Goal: Ask a question

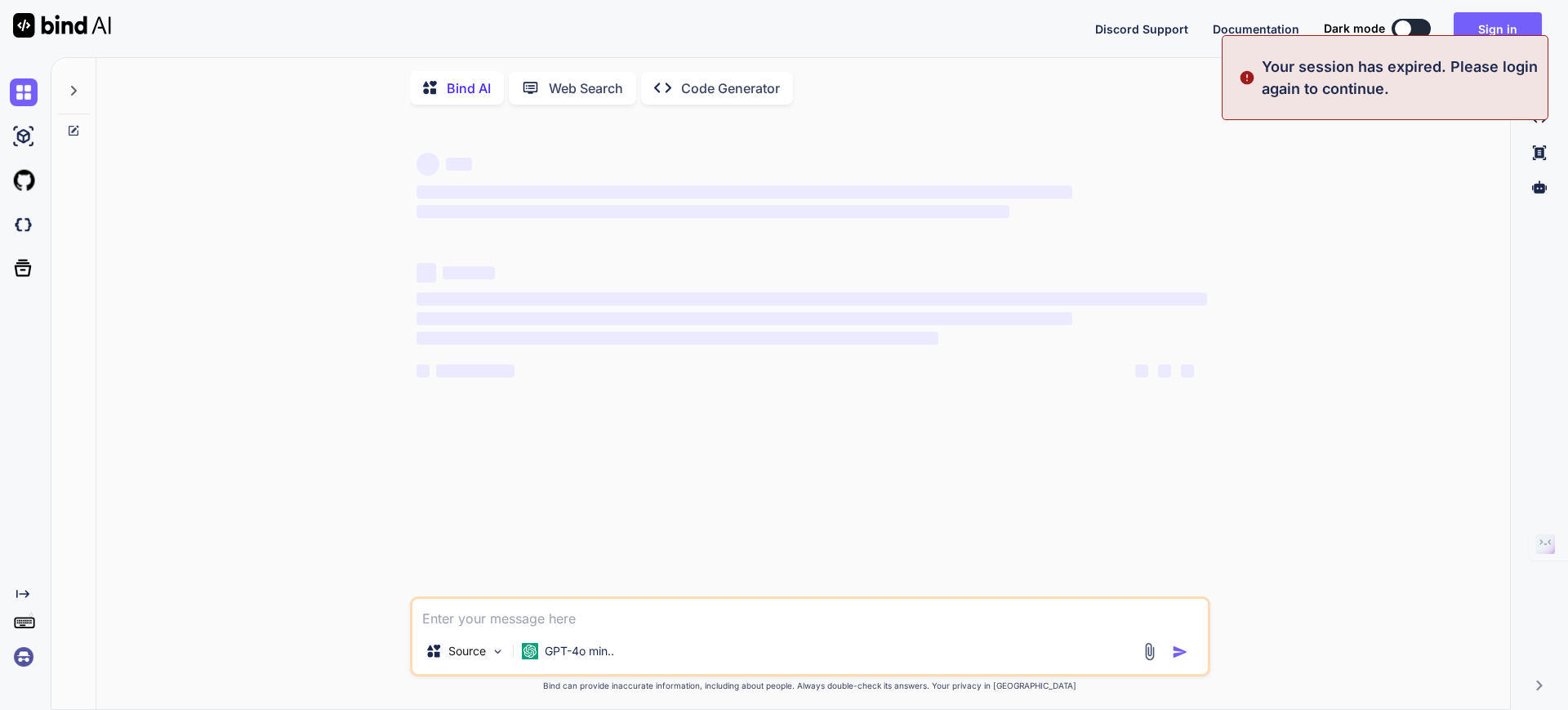
type textarea "x"
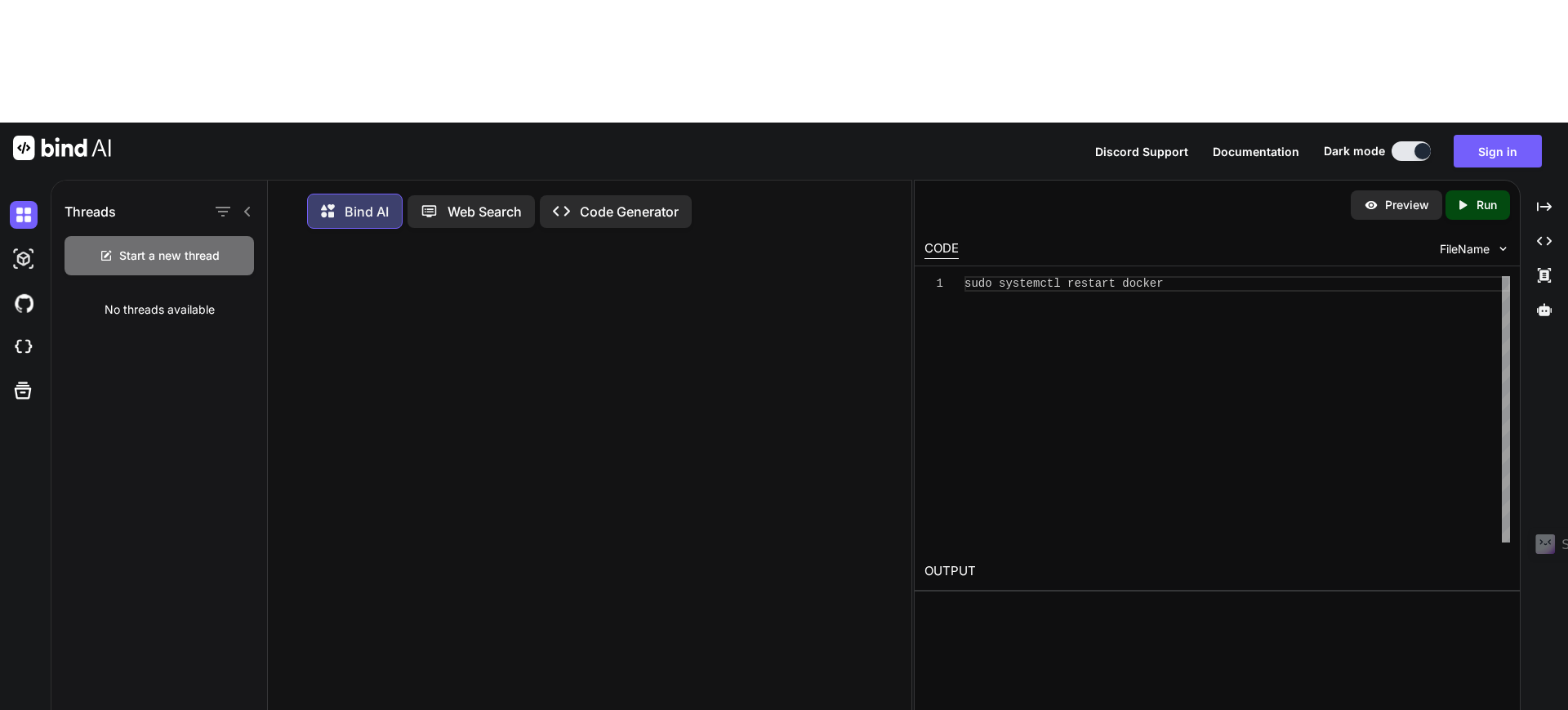
scroll to position [8, 0]
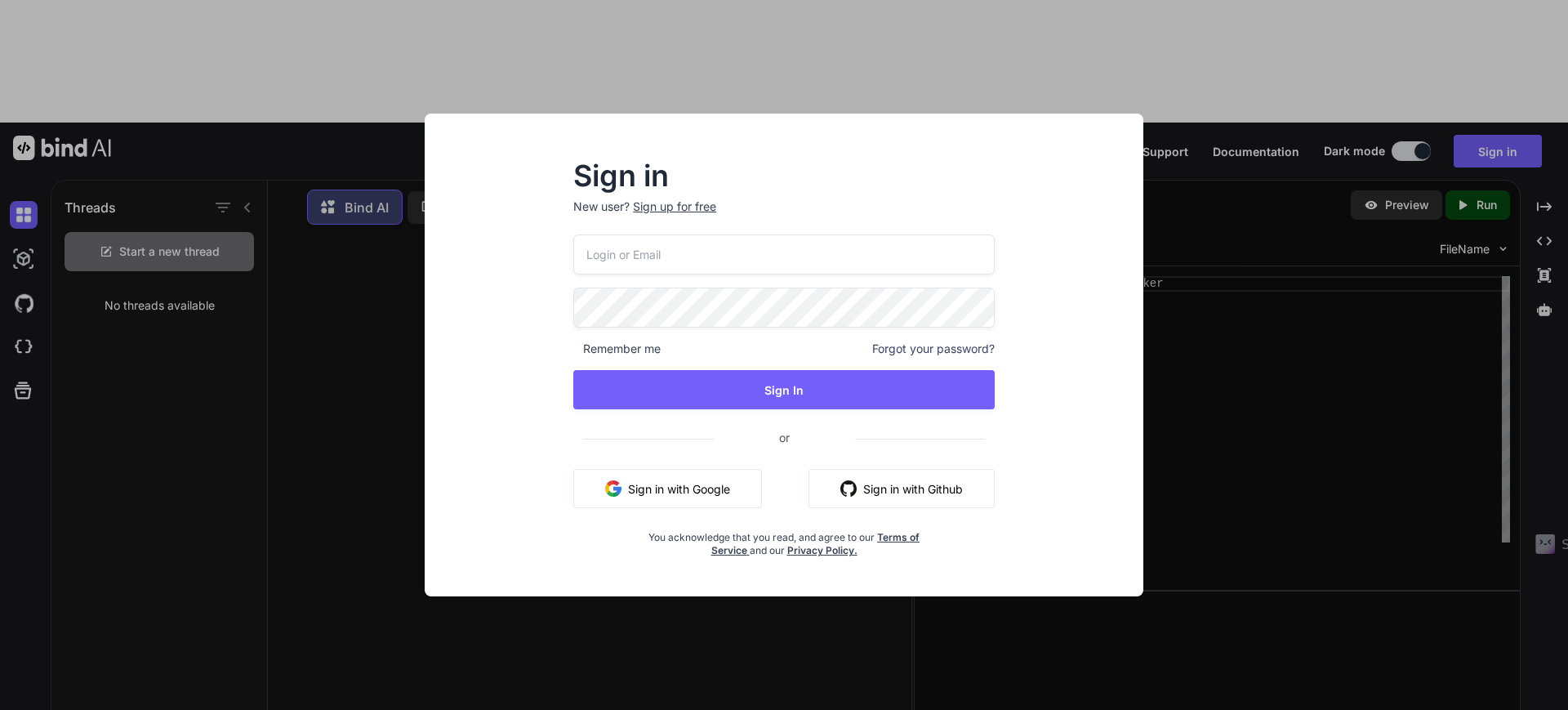
click at [698, 251] on input "email" at bounding box center [784, 254] width 421 height 40
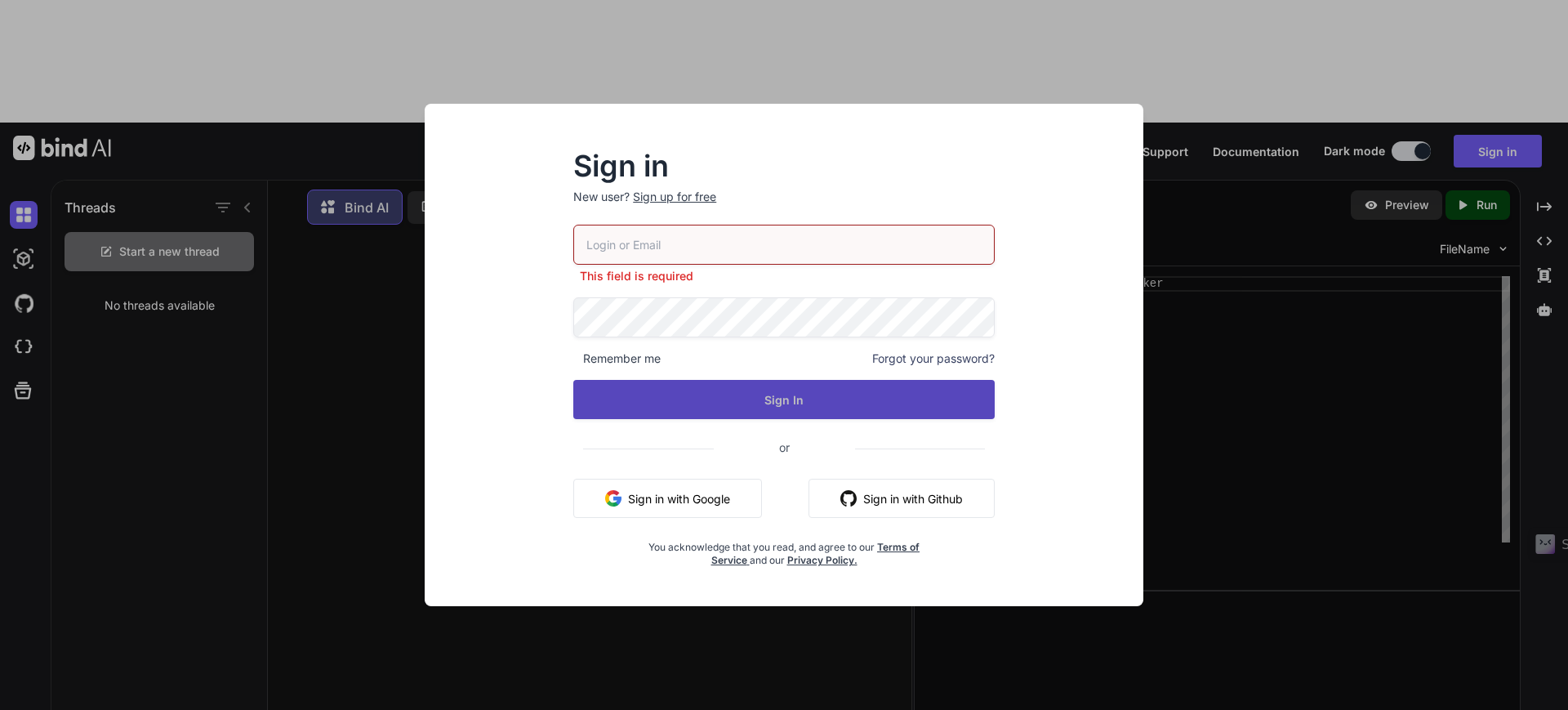
type input "[EMAIL_ADDRESS][DOMAIN_NAME]"
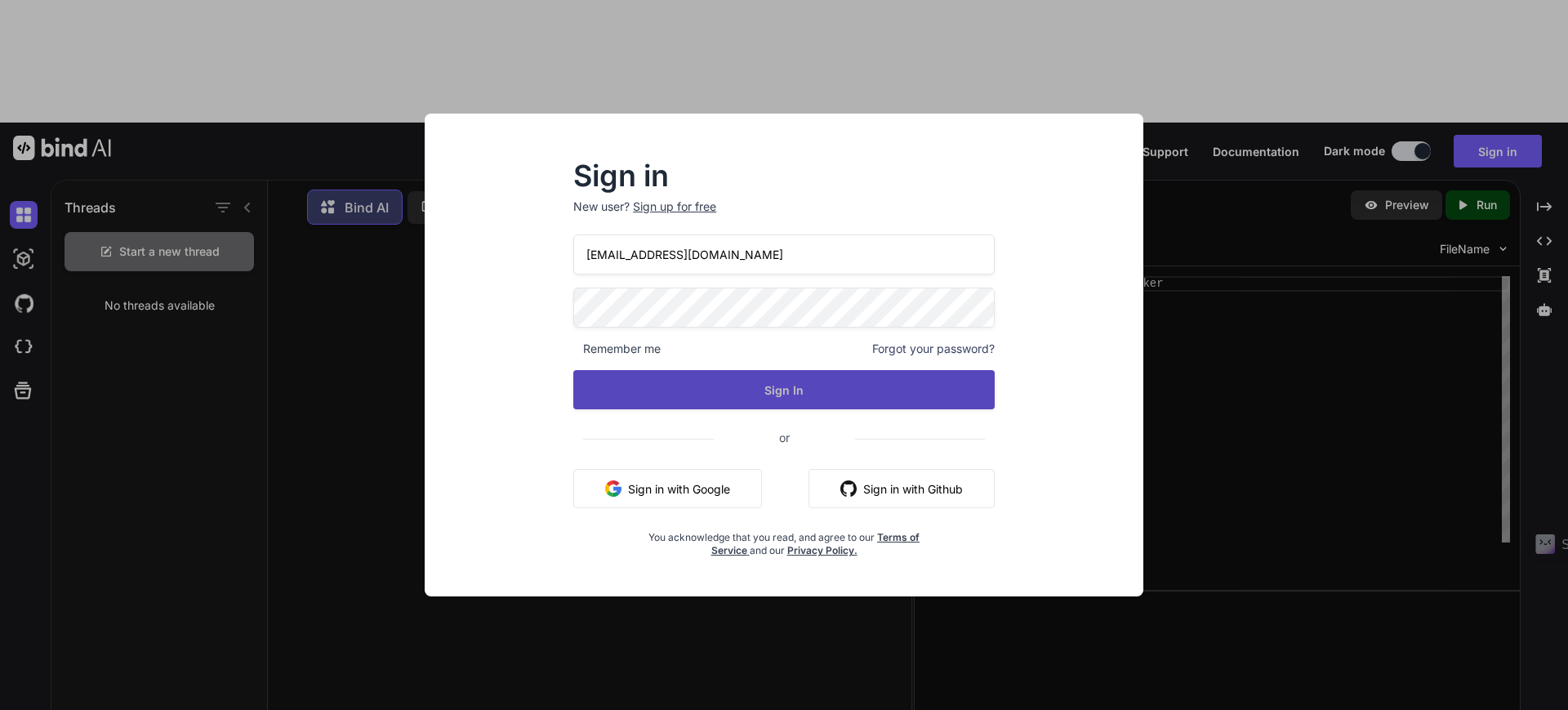
click at [792, 390] on button "Sign In" at bounding box center [784, 389] width 421 height 39
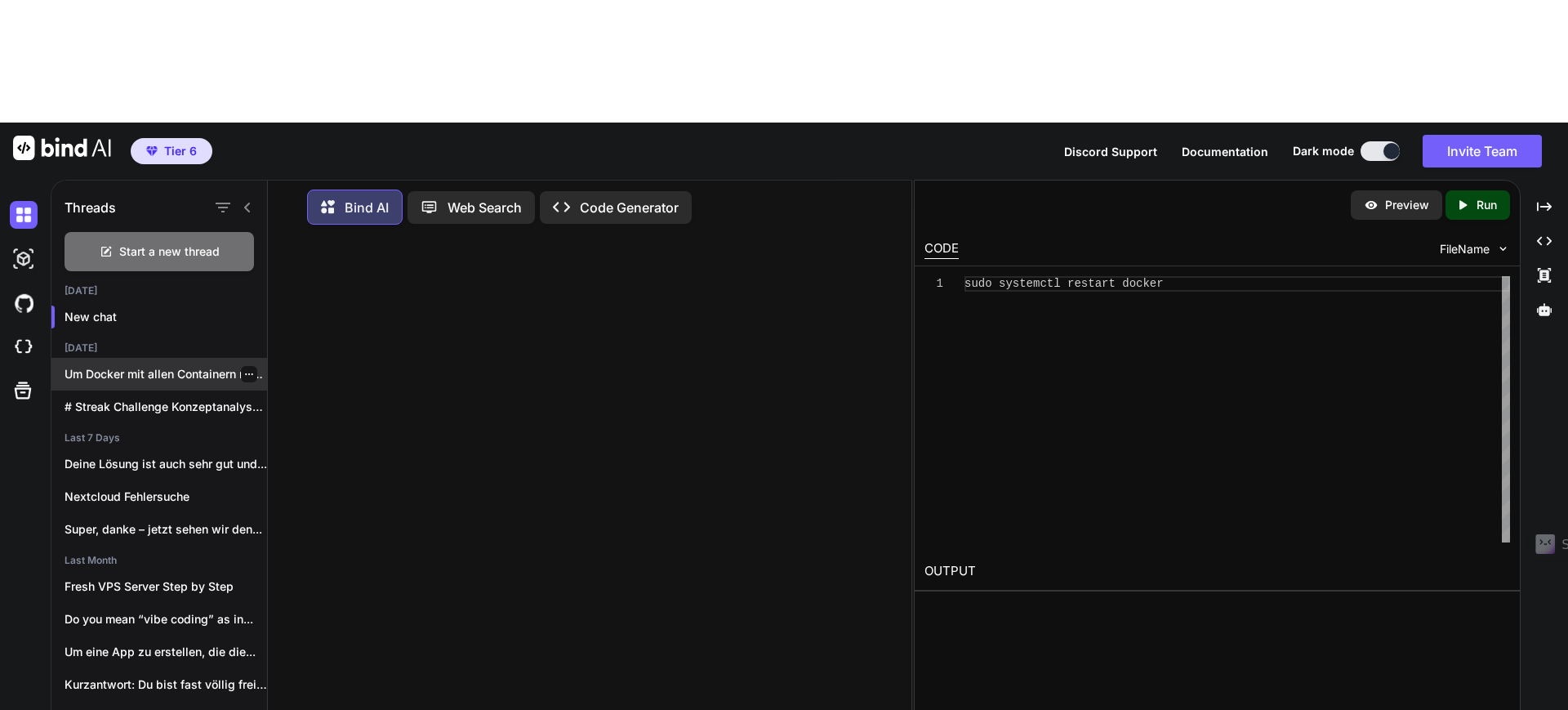
click at [173, 366] on p "Um Docker mit allen Containern neu zu..." at bounding box center [165, 374] width 203 height 17
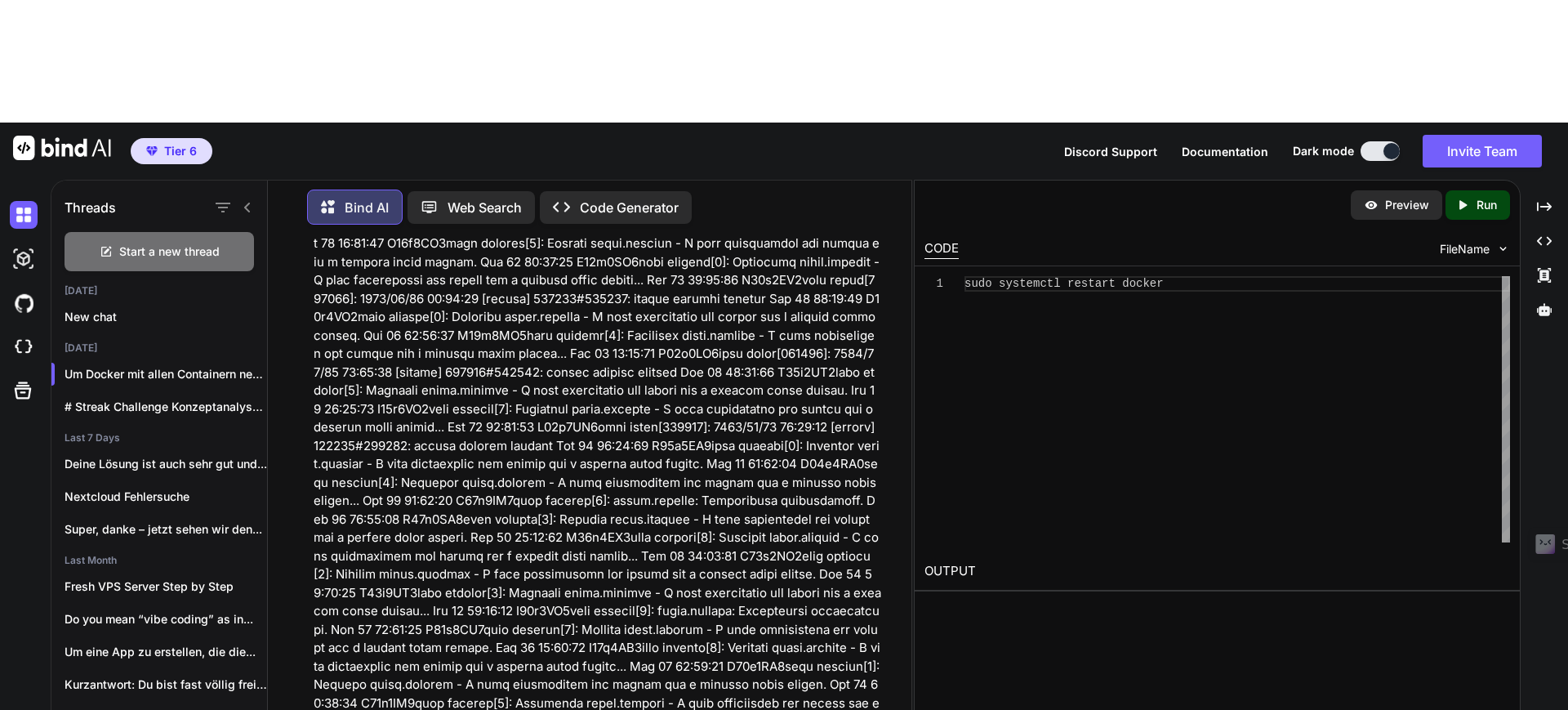
scroll to position [0, 0]
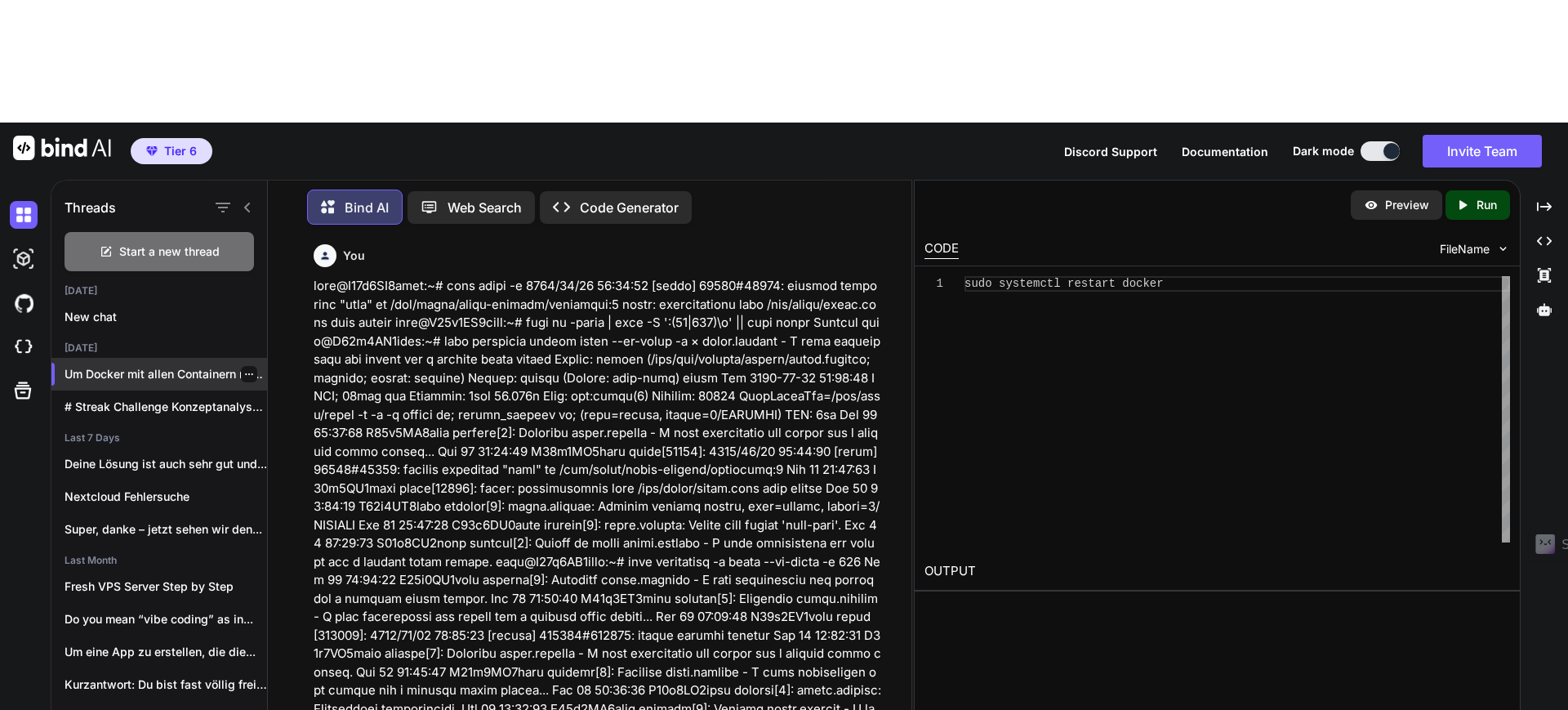
click at [247, 366] on div at bounding box center [249, 374] width 17 height 17
click at [244, 369] on icon "button" at bounding box center [249, 374] width 10 height 10
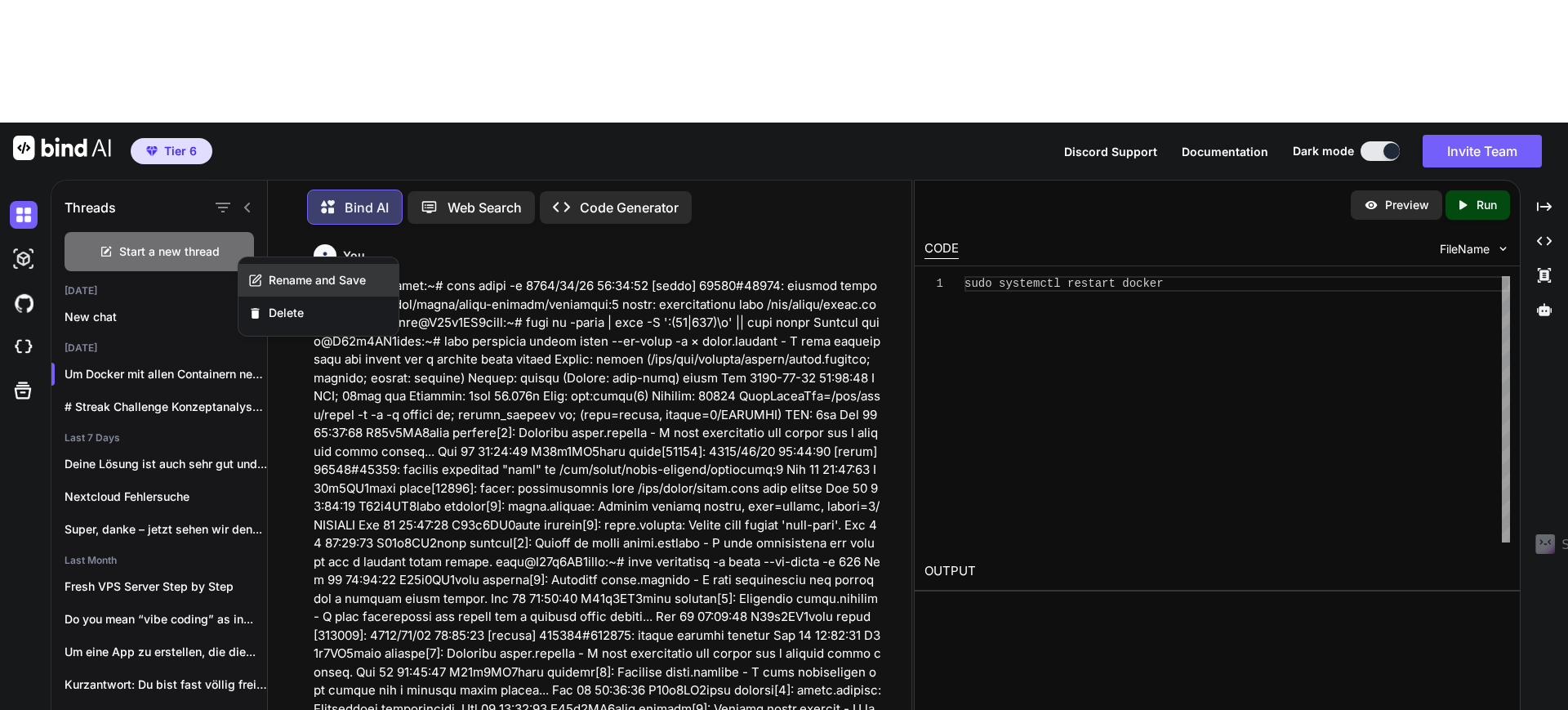
click at [300, 279] on span "Rename and Save" at bounding box center [317, 281] width 97 height 17
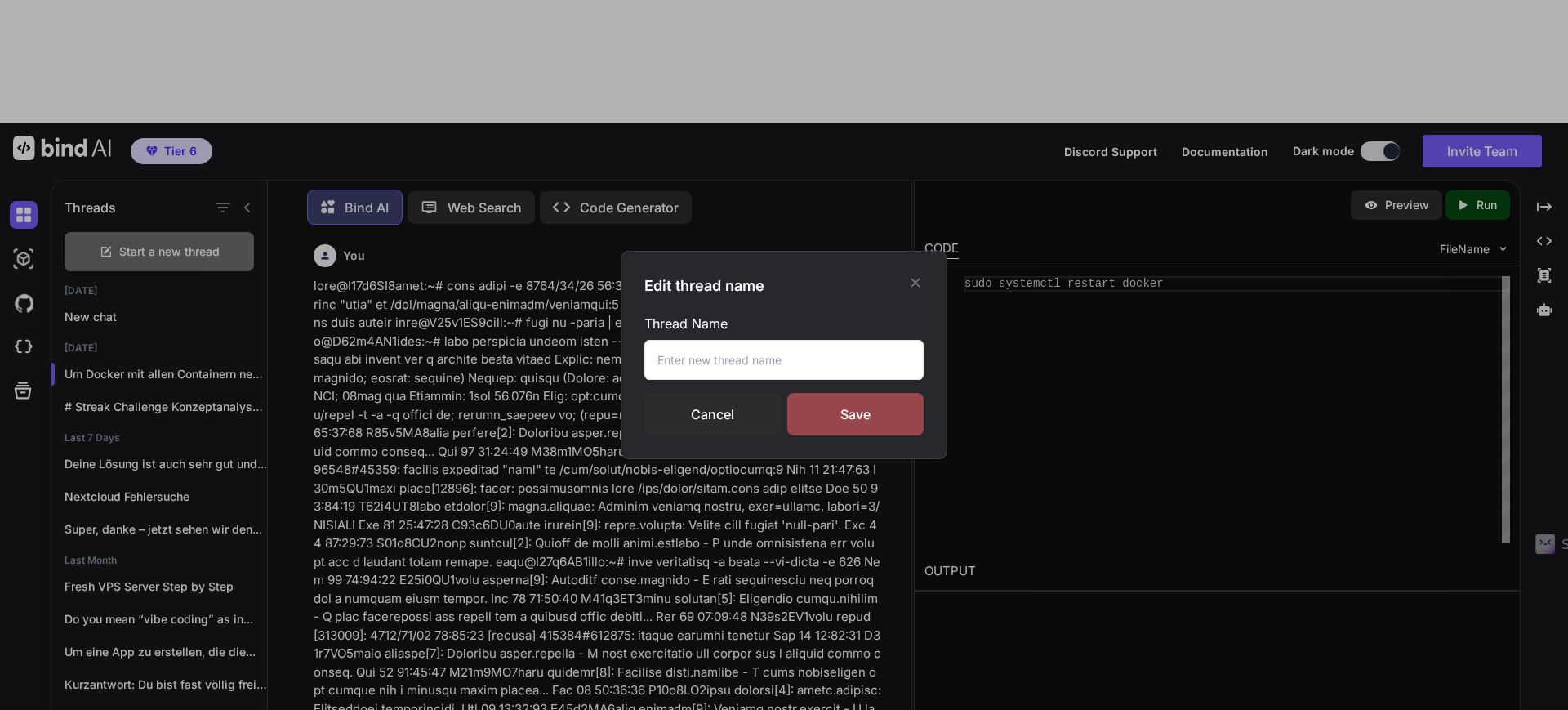
click at [670, 345] on input "text" at bounding box center [784, 360] width 280 height 40
type input "SSH Commands & Tweaks"
click at [856, 410] on div "Save" at bounding box center [856, 414] width 137 height 42
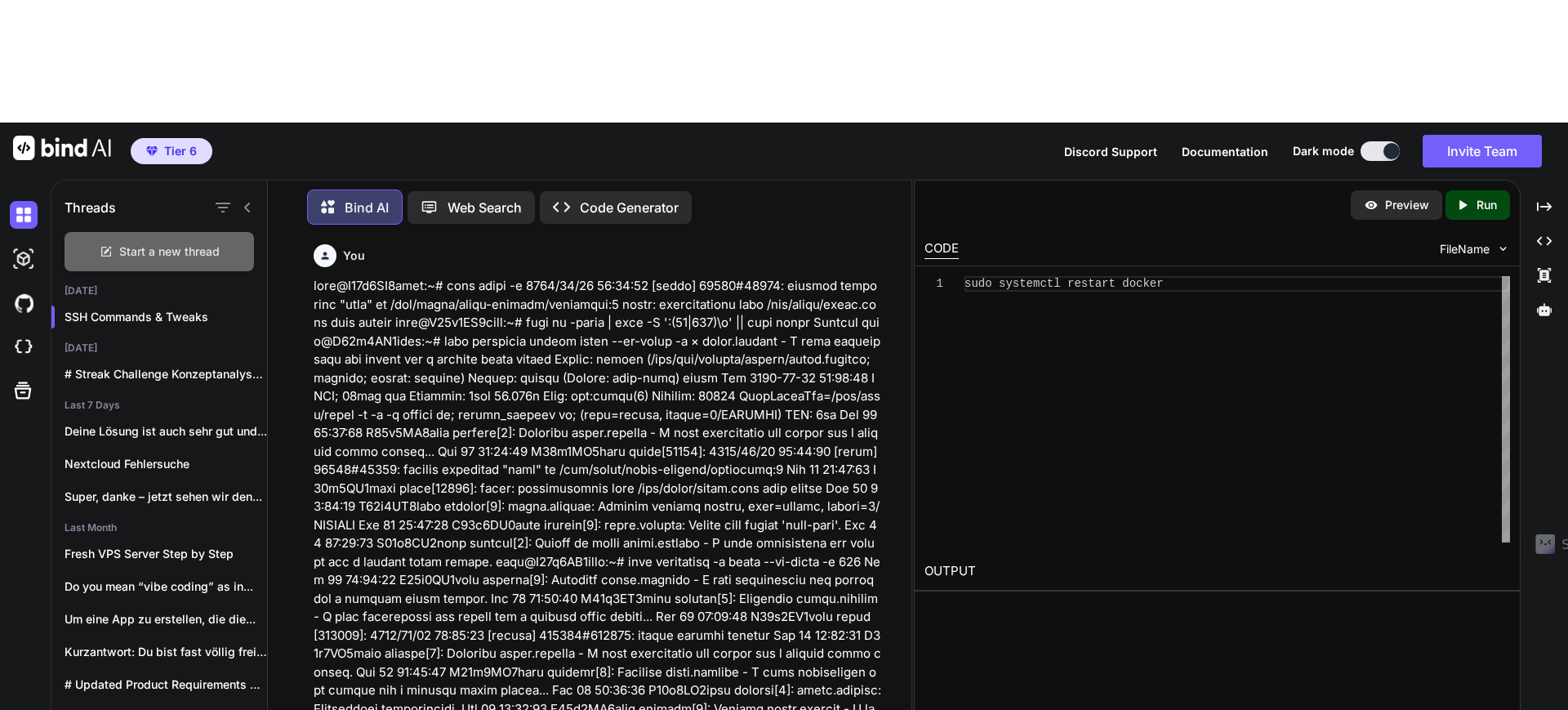
click at [182, 232] on div "Start a new thread" at bounding box center [159, 251] width 189 height 39
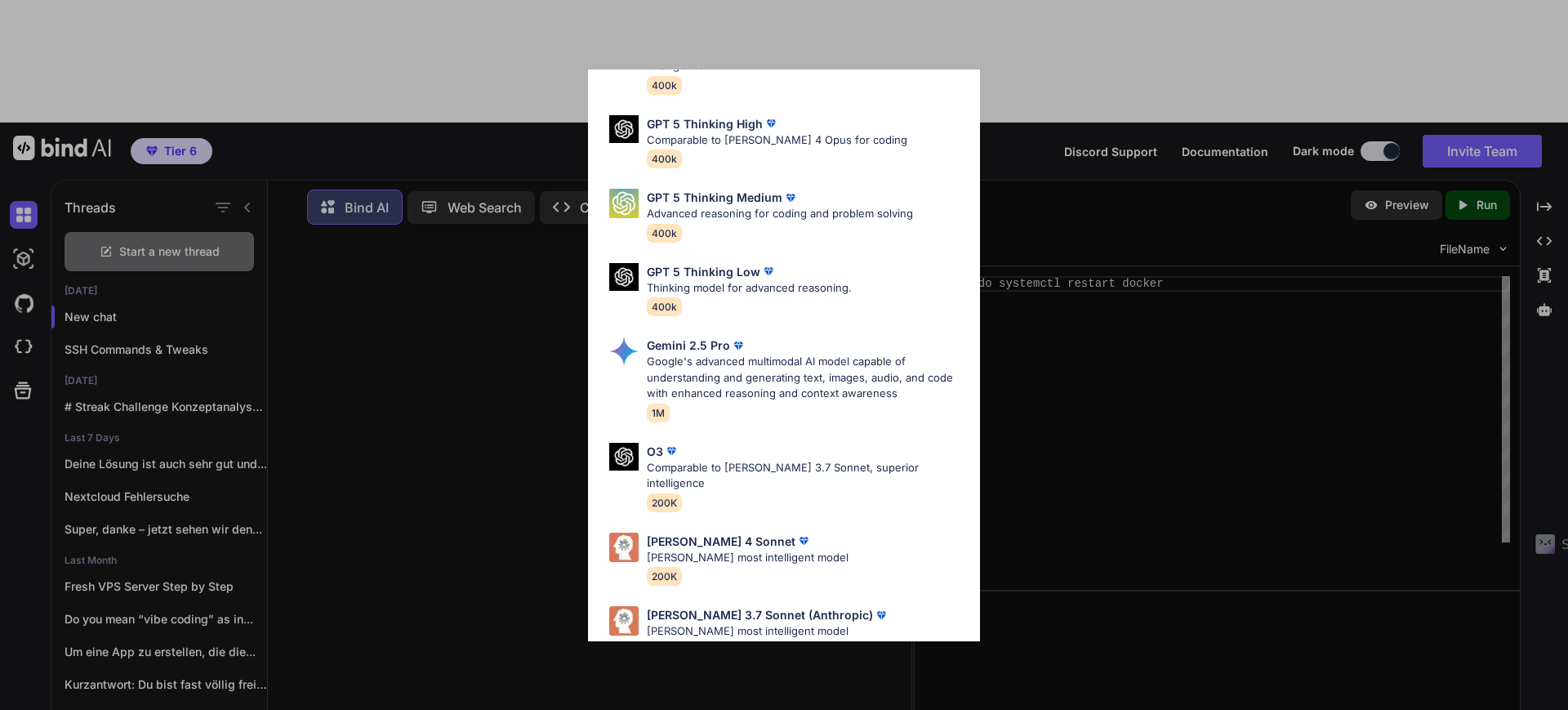
scroll to position [113, 0]
click at [707, 549] on p "[PERSON_NAME] most intelligent model" at bounding box center [748, 557] width 202 height 17
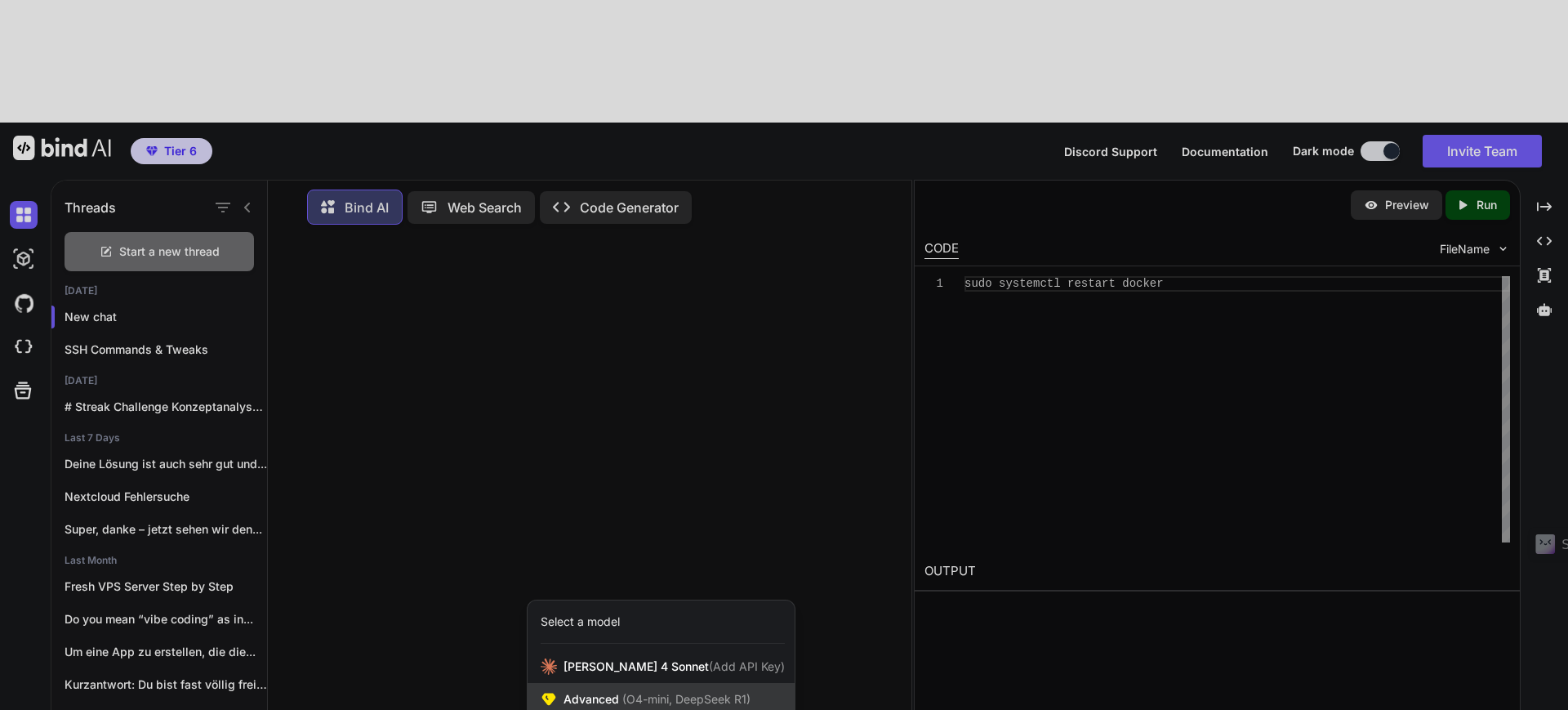
click at [722, 683] on div "Advanced (O4-mini, DeepSeek R1)" at bounding box center [661, 698] width 267 height 32
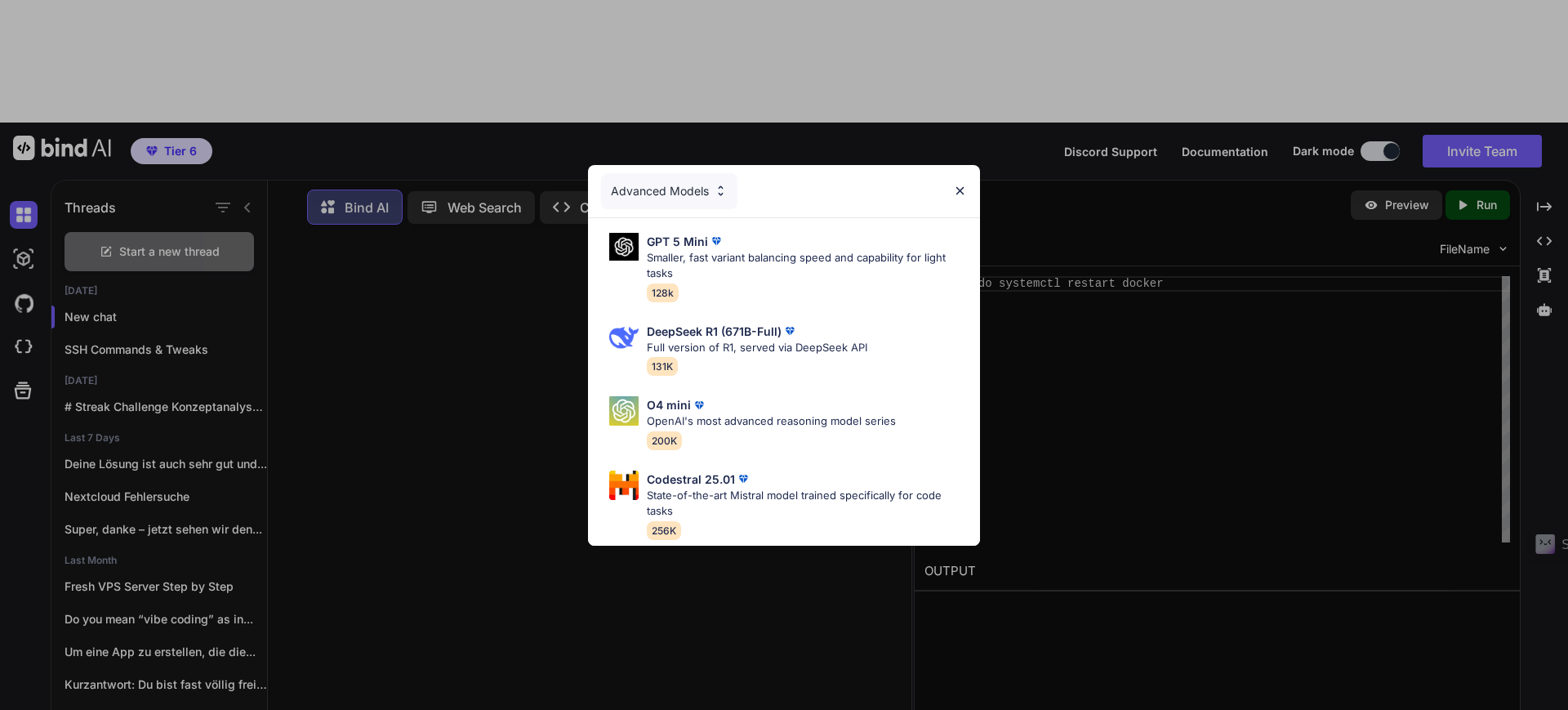
click at [455, 652] on div "Advanced Models GPT 5 Mini Smaller, fast variant balancing speed and capability…" at bounding box center [784, 355] width 1568 height 710
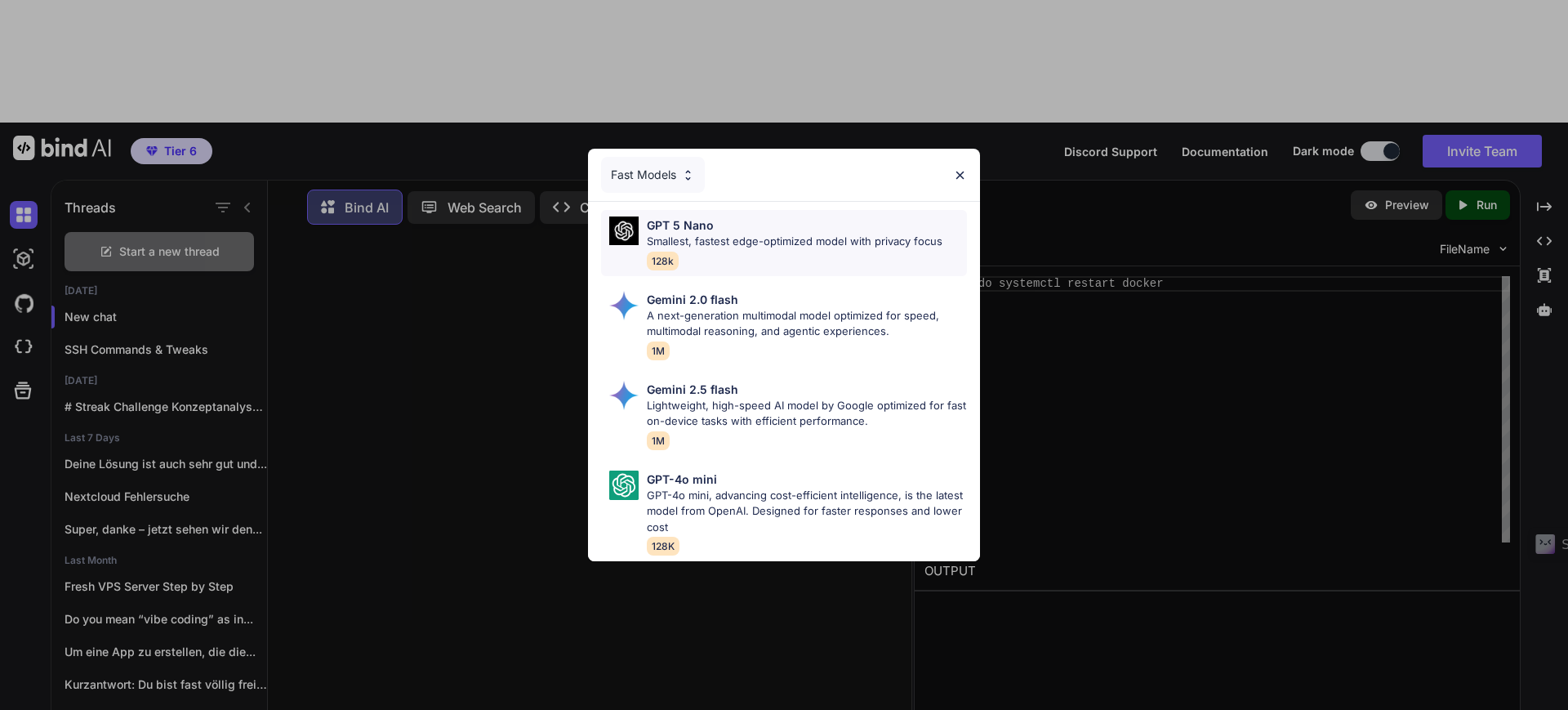
click at [718, 233] on p "Smallest, fastest edge-optimized model with privacy focus" at bounding box center [794, 242] width 295 height 17
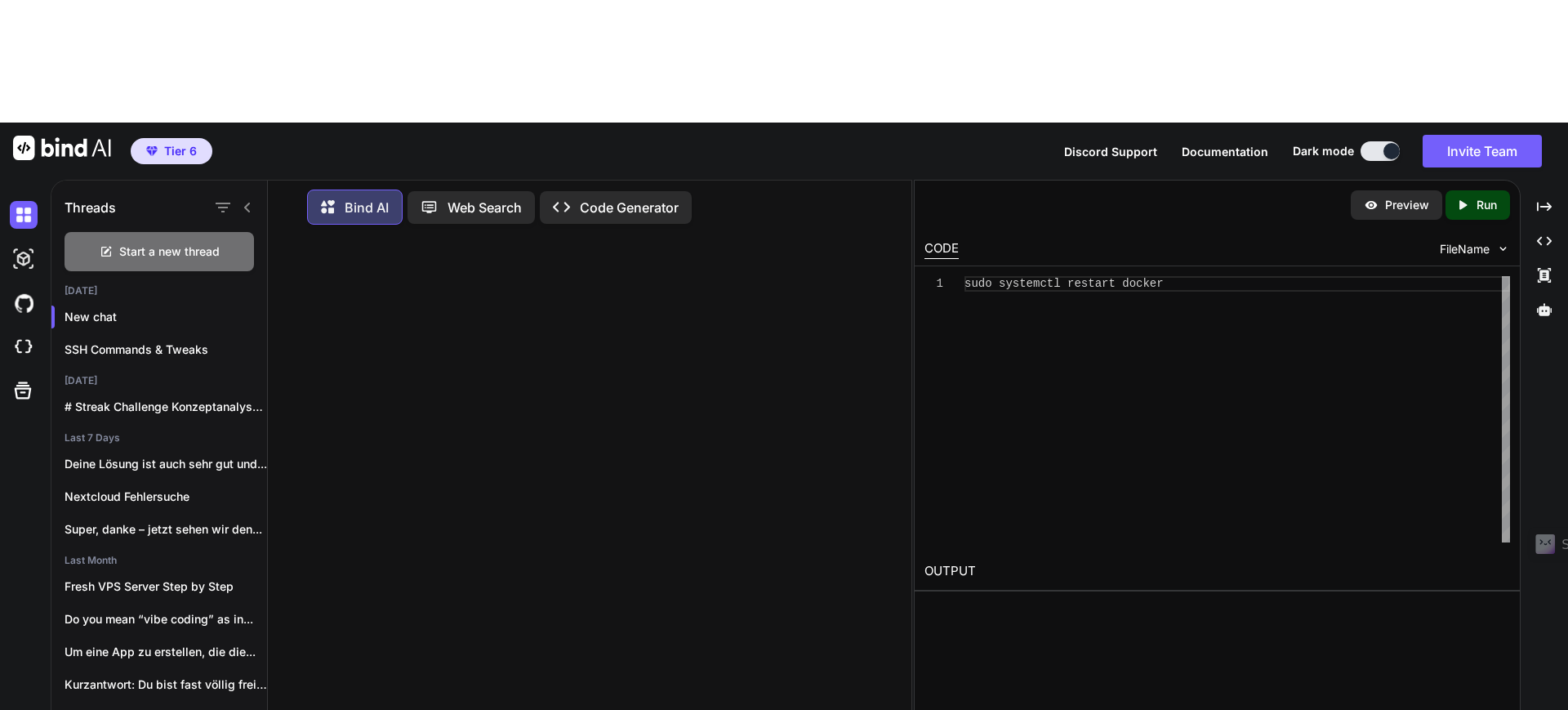
type textarea "H"
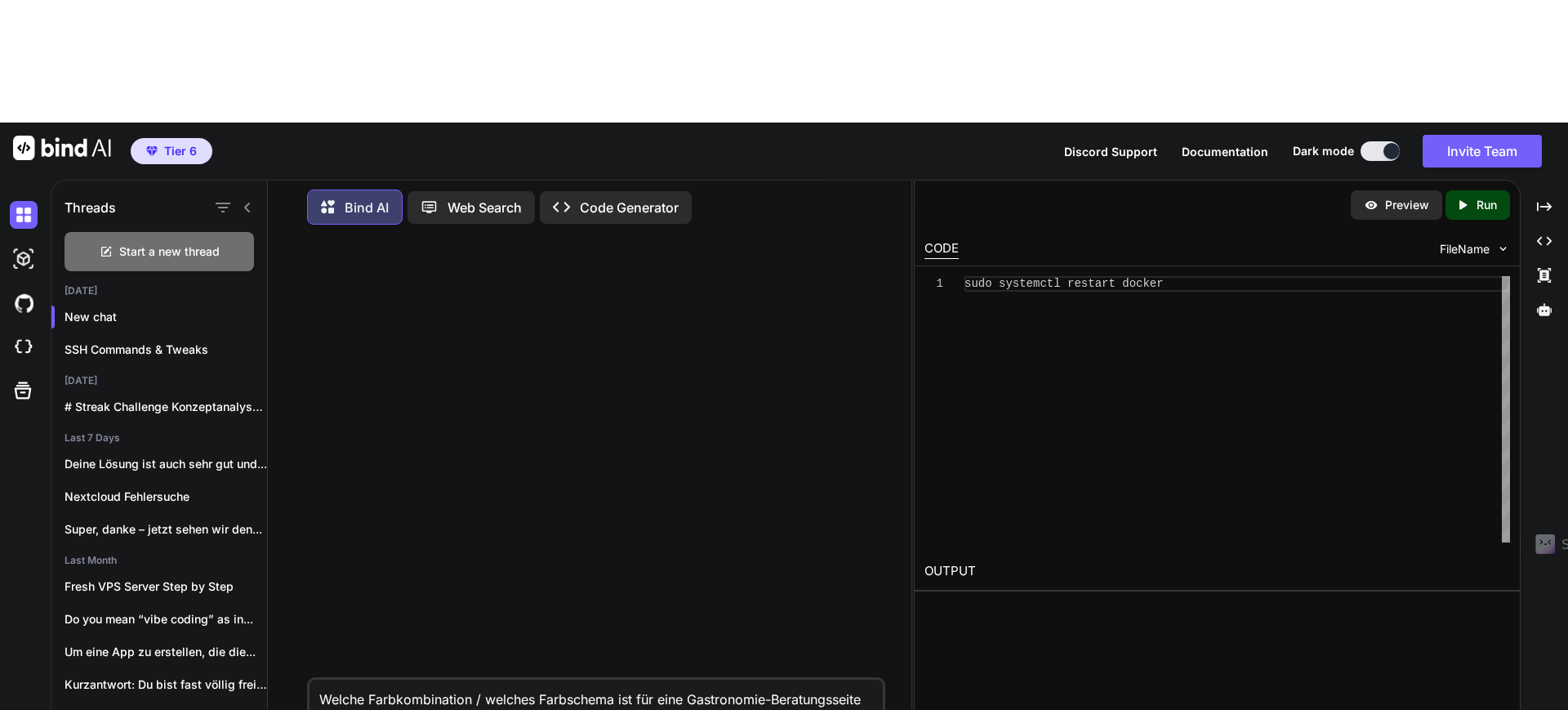
type textarea "Welche Farbkombination / welches Farbschema ist für eine Gastronomie-Beratungss…"
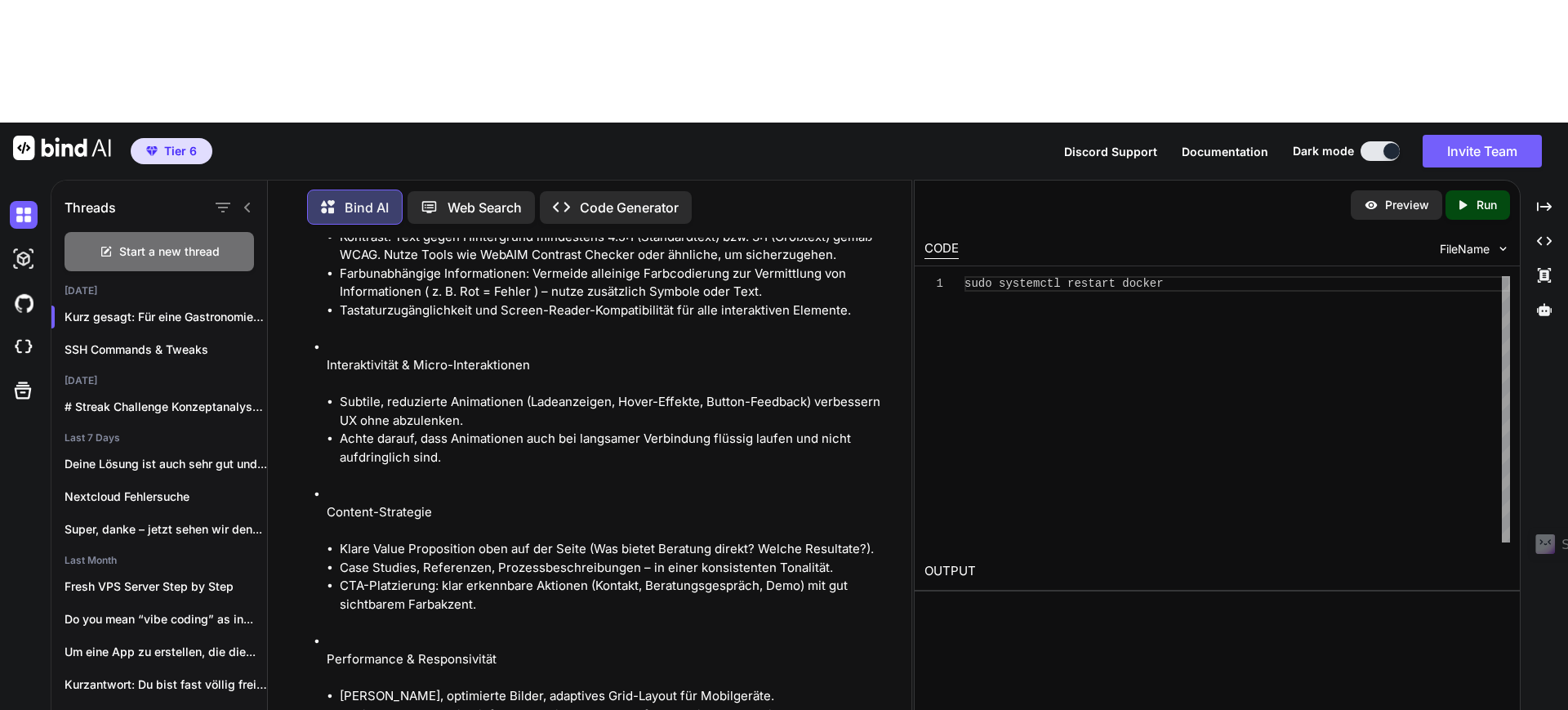
scroll to position [1705, 0]
click at [750, 679] on textarea "Scanne und analysiere die website [URL][DOMAIN_NAME] und leite daraus deine Erk…" at bounding box center [596, 713] width 573 height 69
type textarea "Scanne und analysiere die website [URL][DOMAIN_NAME] und leite daraus deine Erk…"
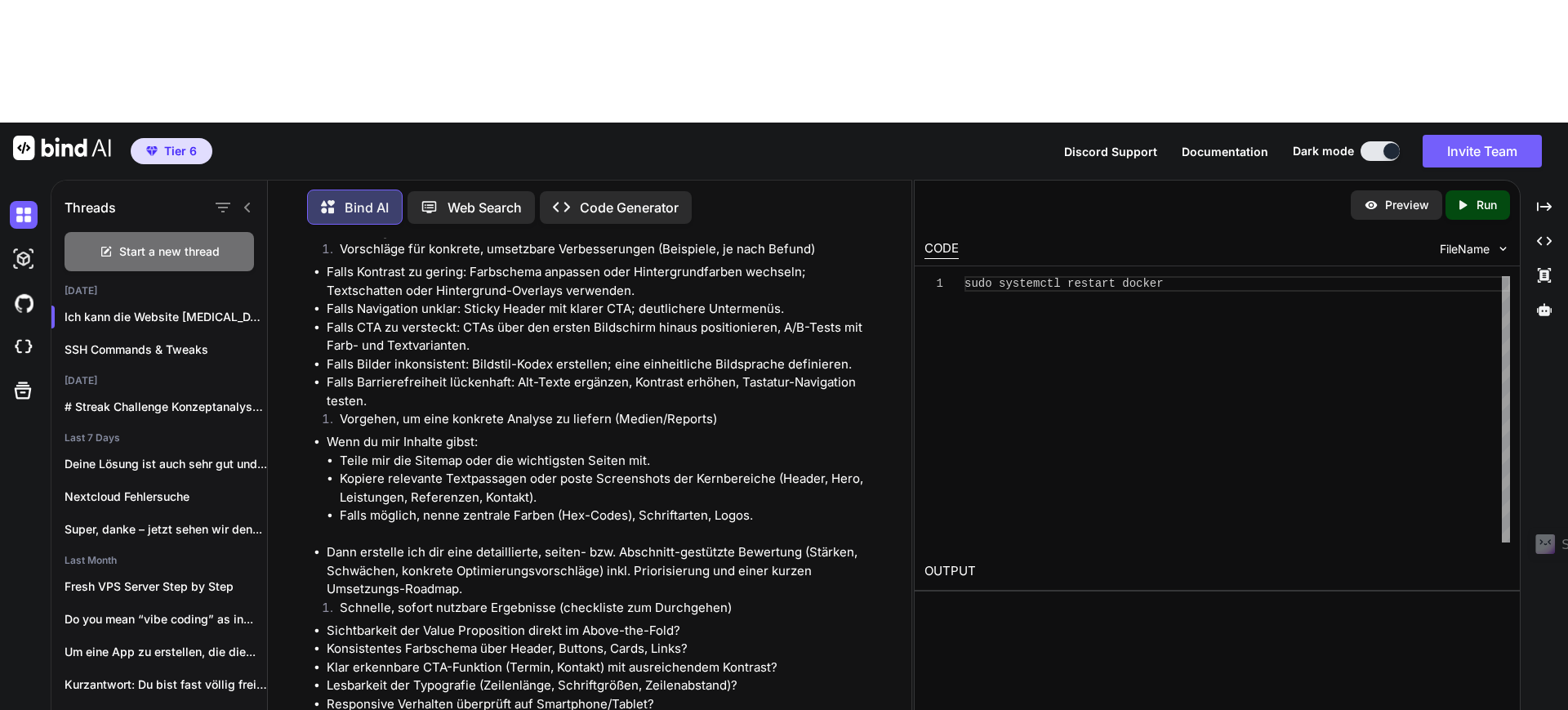
scroll to position [4584, 0]
